Goal: Task Accomplishment & Management: Complete application form

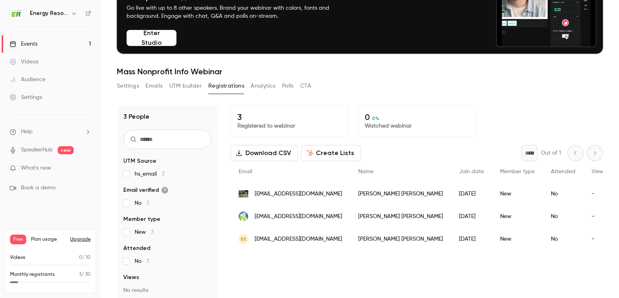
click at [31, 42] on div "Events" at bounding box center [24, 44] width 28 height 8
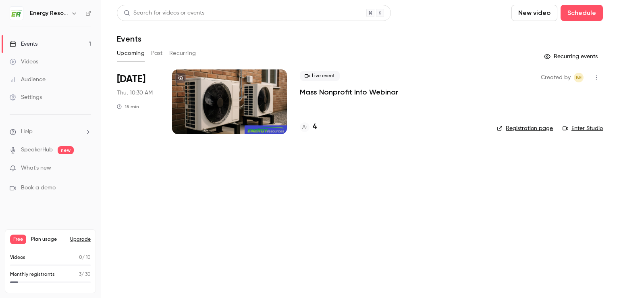
click at [313, 126] on h4 "4" at bounding box center [315, 126] width 4 height 11
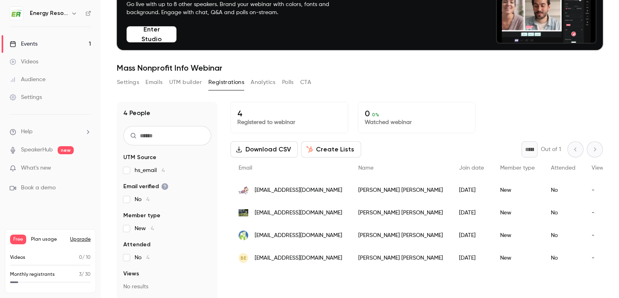
scroll to position [52, 0]
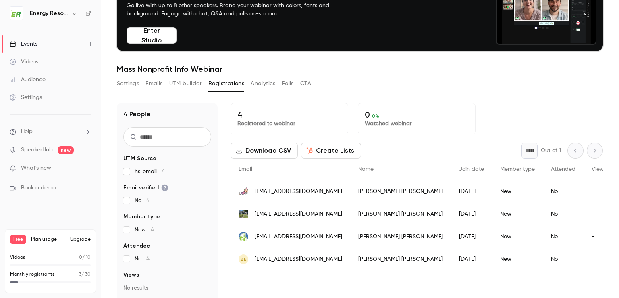
click at [32, 43] on div "Events" at bounding box center [24, 44] width 28 height 8
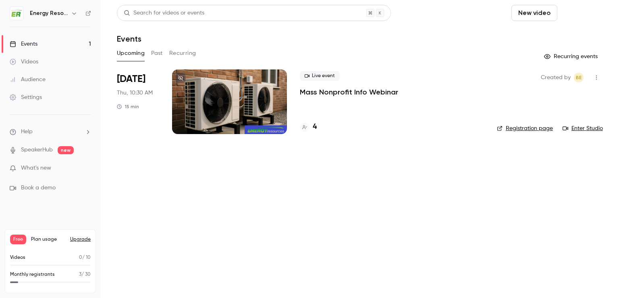
click at [573, 13] on button "Schedule" at bounding box center [582, 13] width 42 height 16
click at [554, 34] on div "One time event" at bounding box center [565, 35] width 61 height 8
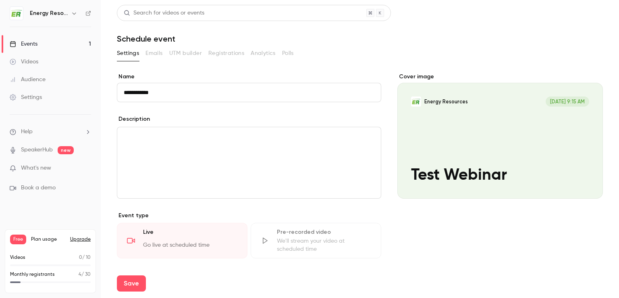
type input "**********"
click at [177, 151] on div "editor" at bounding box center [249, 162] width 264 height 71
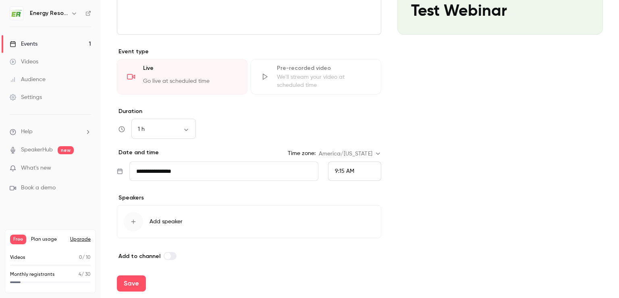
scroll to position [168, 0]
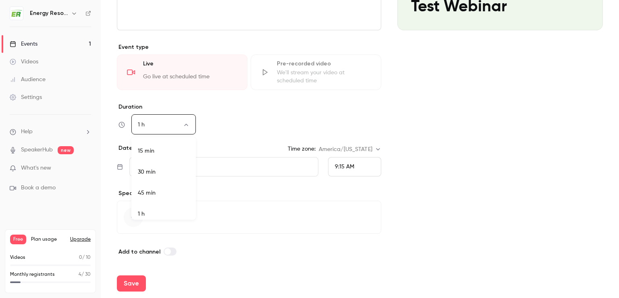
click at [186, 122] on body "**********" at bounding box center [309, 149] width 619 height 298
click at [155, 168] on li "30 min" at bounding box center [163, 166] width 65 height 21
type input "**"
click at [358, 164] on div "9:15 AM" at bounding box center [354, 166] width 53 height 19
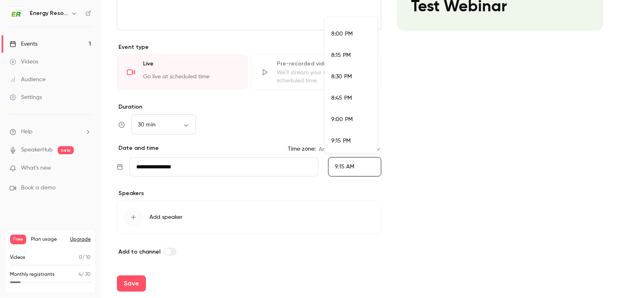
scroll to position [1709, 0]
click at [344, 114] on span "9:00 PM" at bounding box center [341, 114] width 21 height 6
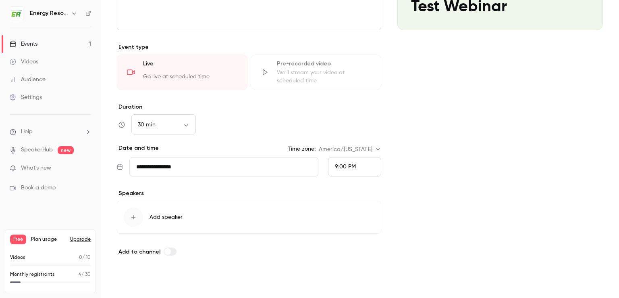
click at [133, 283] on button "Save" at bounding box center [131, 283] width 29 height 16
type input "**"
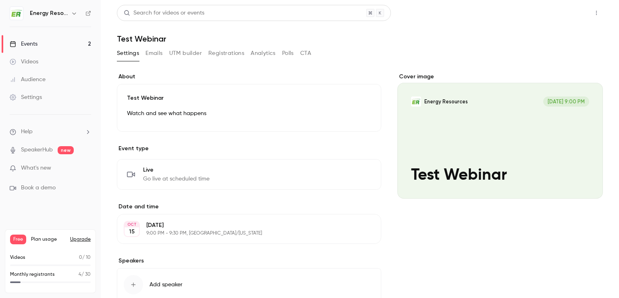
click at [562, 15] on button "Share" at bounding box center [568, 13] width 32 height 16
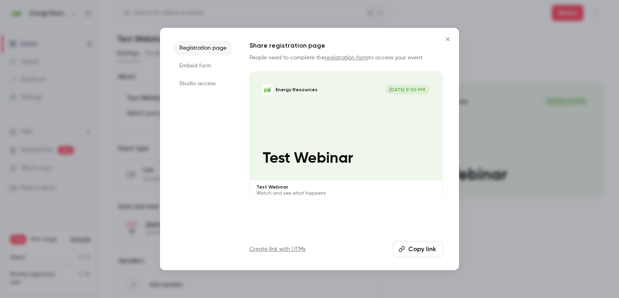
click at [415, 248] on button "Copy link" at bounding box center [419, 249] width 50 height 16
click at [448, 39] on icon "Close" at bounding box center [448, 39] width 4 height 4
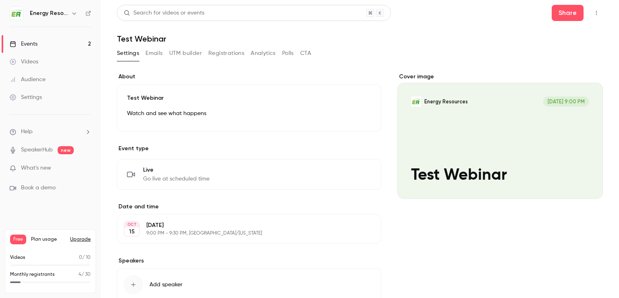
click at [39, 45] on link "Events 2" at bounding box center [50, 44] width 101 height 18
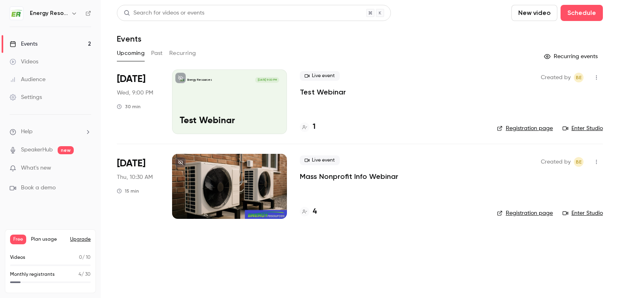
click at [582, 126] on link "Enter Studio" at bounding box center [583, 128] width 40 height 8
